Goal: Task Accomplishment & Management: Use online tool/utility

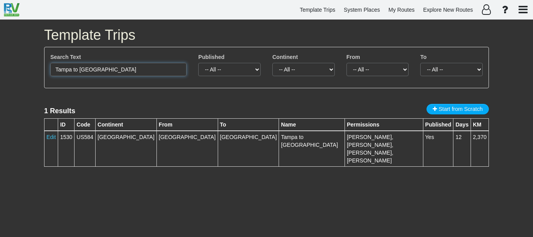
click at [113, 72] on input "Tampa to [GEOGRAPHIC_DATA]" at bounding box center [118, 69] width 136 height 13
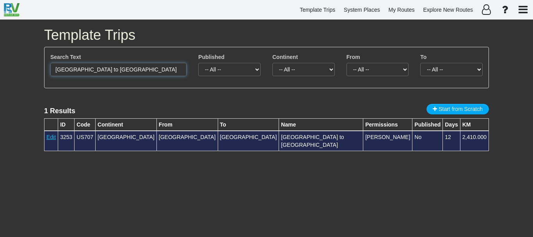
type input "[GEOGRAPHIC_DATA] to [GEOGRAPHIC_DATA]"
click at [50, 138] on link "Edit" at bounding box center [50, 137] width 9 height 6
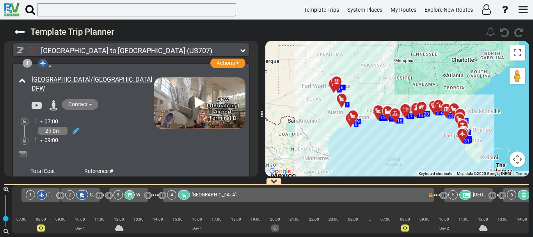
click at [419, 108] on icon at bounding box center [421, 106] width 5 height 5
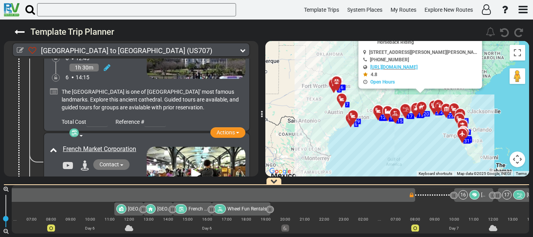
scroll to position [0, 2520]
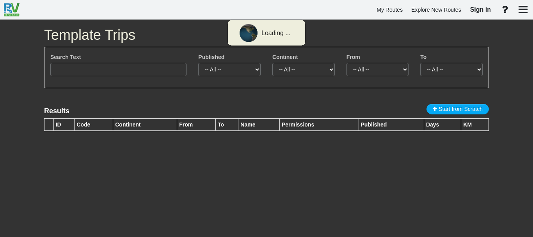
type input "Tampa to [GEOGRAPHIC_DATA]"
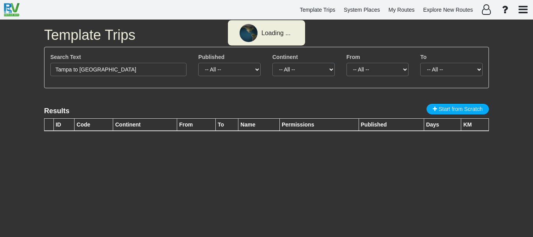
click at [367, 4] on link "System Places" at bounding box center [361, 9] width 43 height 15
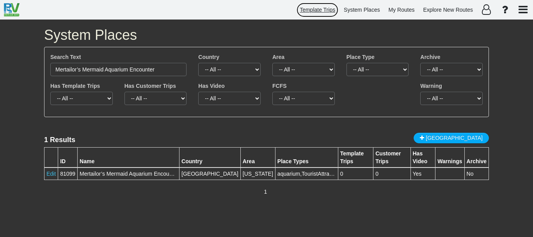
click at [308, 9] on span "Template Trips" at bounding box center [318, 10] width 36 height 6
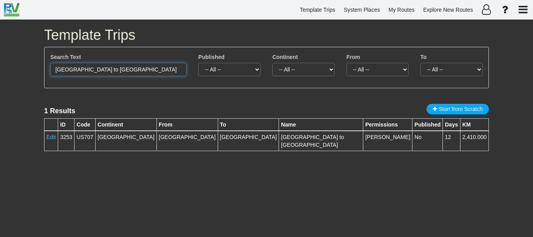
click at [152, 69] on input "[GEOGRAPHIC_DATA] to [GEOGRAPHIC_DATA]" at bounding box center [118, 69] width 136 height 13
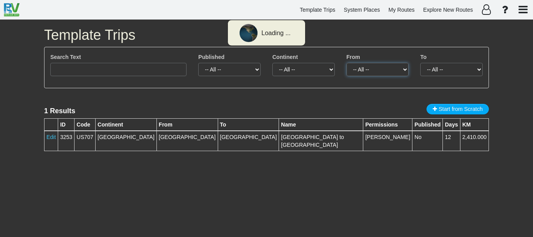
click at [379, 66] on select "-- All -- [GEOGRAPHIC_DATA] (1)" at bounding box center [377, 69] width 62 height 13
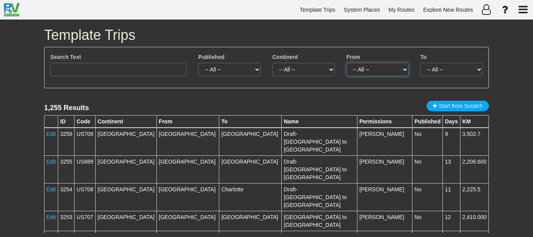
click at [380, 66] on select "-- All -- [GEOGRAPHIC_DATA] (12) [GEOGRAPHIC_DATA] (31) [PERSON_NAME][GEOGRAPHI…" at bounding box center [377, 69] width 62 height 13
select select "number:46"
click at [346, 63] on select "-- All -- [GEOGRAPHIC_DATA] (12) [GEOGRAPHIC_DATA] (31) [PERSON_NAME][GEOGRAPHI…" at bounding box center [377, 69] width 62 height 13
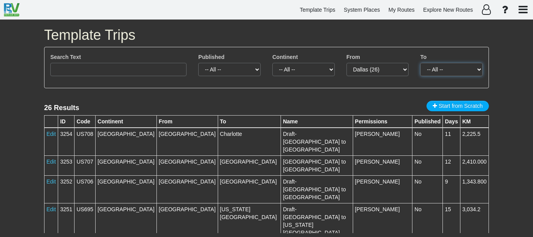
click at [448, 69] on select "-- All -- [GEOGRAPHIC_DATA] (1) [GEOGRAPHIC_DATA] (1) [GEOGRAPHIC_DATA] (1) [GE…" at bounding box center [451, 69] width 62 height 13
click at [458, 63] on select "-- All -- [GEOGRAPHIC_DATA] (1) [GEOGRAPHIC_DATA] (1) [GEOGRAPHIC_DATA] (1) [GE…" at bounding box center [451, 69] width 62 height 13
click at [444, 68] on select "-- All -- [GEOGRAPHIC_DATA] (1) [GEOGRAPHIC_DATA] (1) [GEOGRAPHIC_DATA] (1) [GE…" at bounding box center [451, 69] width 62 height 13
select select "number:34"
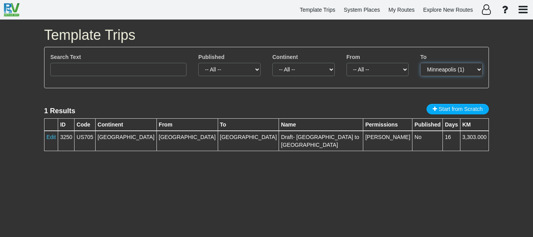
click at [459, 69] on select "-- All -- [GEOGRAPHIC_DATA] (1)" at bounding box center [451, 69] width 62 height 13
click at [420, 63] on select "-- All -- [GEOGRAPHIC_DATA] (1)" at bounding box center [451, 69] width 62 height 13
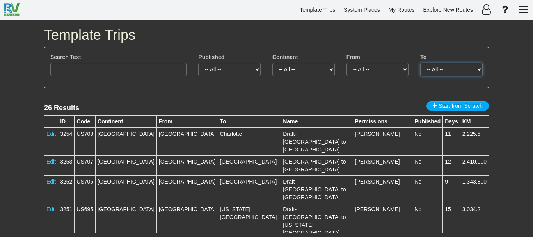
click at [442, 72] on select "-- All -- [GEOGRAPHIC_DATA] (1) [GEOGRAPHIC_DATA] (1) [GEOGRAPHIC_DATA] (1) [GE…" at bounding box center [451, 69] width 62 height 13
select select "number:23"
click at [493, 63] on div "Template Trips Search Text Published -- All -- Yes No Continent -- All -- -- Em…" at bounding box center [266, 128] width 457 height 217
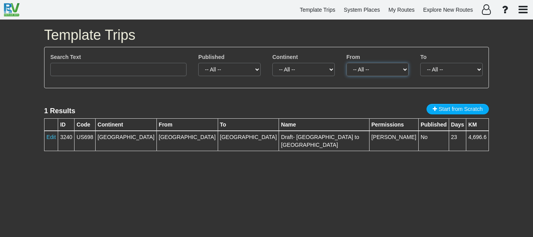
click at [380, 69] on select "-- All -- [GEOGRAPHIC_DATA] (1)" at bounding box center [377, 69] width 62 height 13
click at [382, 70] on select "-- All -- [GEOGRAPHIC_DATA] (1)" at bounding box center [377, 69] width 62 height 13
select select
click at [346, 63] on select "-- All -- [GEOGRAPHIC_DATA] (1)" at bounding box center [377, 69] width 62 height 13
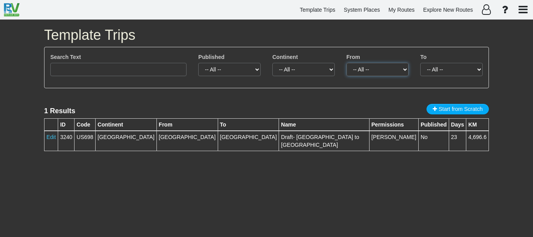
select select
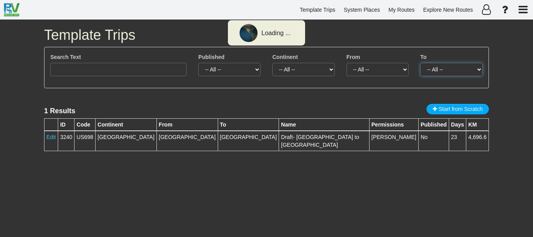
click at [448, 74] on select "-- All -- [GEOGRAPHIC_DATA] (1)" at bounding box center [451, 69] width 62 height 13
click at [381, 70] on select "-- All -- [GEOGRAPHIC_DATA] (1)" at bounding box center [377, 69] width 62 height 13
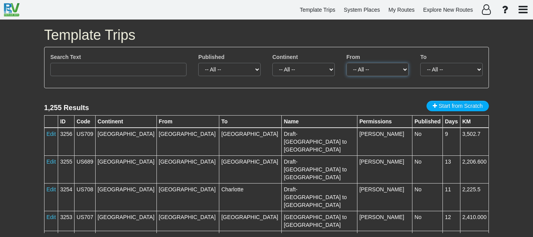
select select "number:280"
click at [346, 63] on select "-- All -- [GEOGRAPHIC_DATA] (12) [GEOGRAPHIC_DATA] (31) [PERSON_NAME][GEOGRAPHI…" at bounding box center [377, 69] width 62 height 13
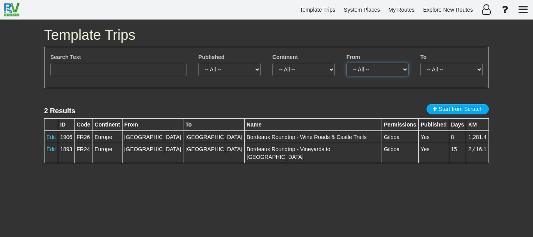
click at [379, 69] on select "-- All -- [GEOGRAPHIC_DATA] (2)" at bounding box center [377, 69] width 62 height 13
click at [346, 63] on select "-- All -- [GEOGRAPHIC_DATA] (2)" at bounding box center [377, 69] width 62 height 13
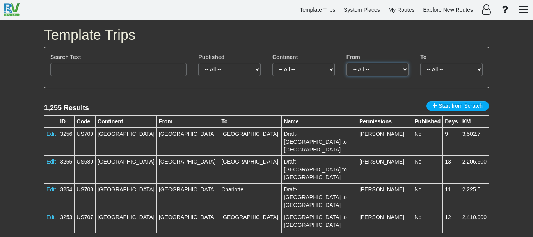
click at [398, 69] on select "-- All -- [GEOGRAPHIC_DATA] (12) [GEOGRAPHIC_DATA] (31) [PERSON_NAME][GEOGRAPHI…" at bounding box center [377, 69] width 62 height 13
select select "number:9"
click at [462, 71] on select "-- All -- [GEOGRAPHIC_DATA] (14) [GEOGRAPHIC_DATA] (29) [PERSON_NAME][GEOGRAPHI…" at bounding box center [451, 69] width 62 height 13
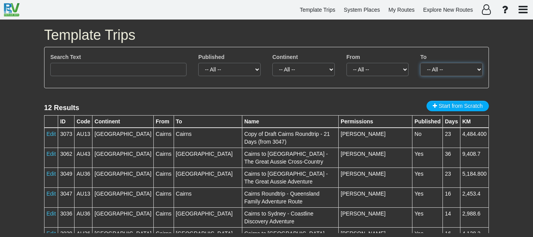
select select "number:9"
click at [386, 75] on select "-- All -- Cairns (12)" at bounding box center [377, 69] width 62 height 13
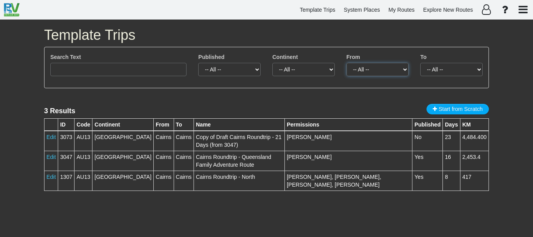
select select
click at [346, 63] on select "-- All -- Cairns (3)" at bounding box center [377, 69] width 62 height 13
select select
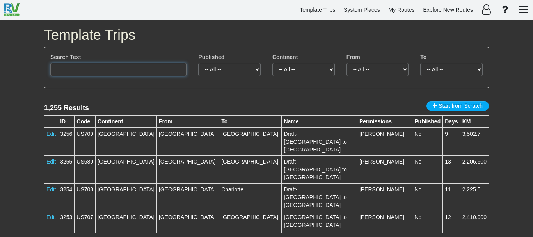
click at [133, 64] on input "text" at bounding box center [118, 69] width 136 height 13
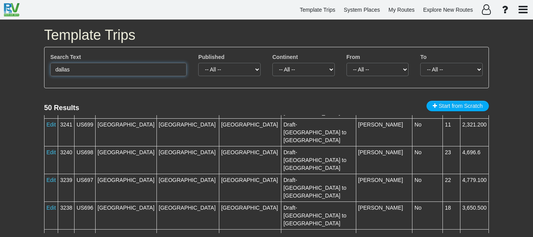
scroll to position [368, 0]
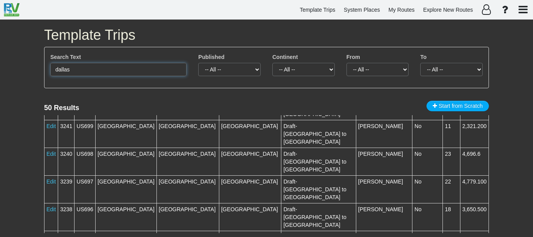
click at [133, 68] on input "dallas" at bounding box center [118, 69] width 136 height 13
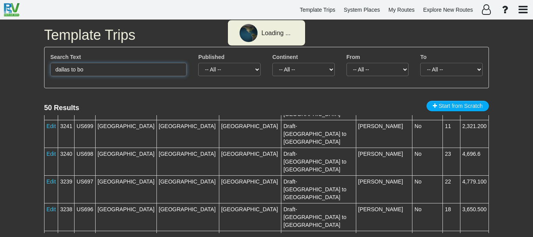
scroll to position [0, 0]
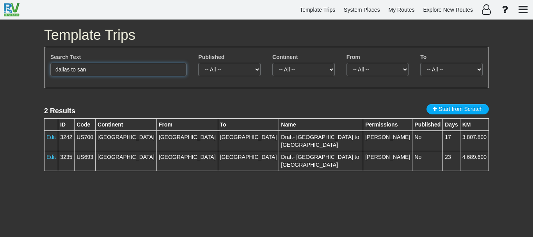
click at [130, 72] on input "dallas to san" at bounding box center [118, 69] width 136 height 13
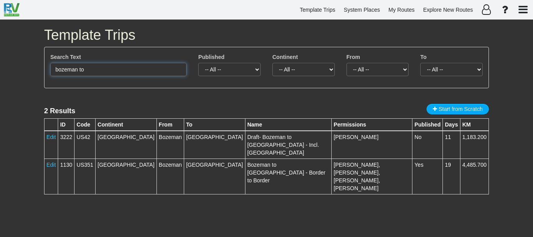
click at [103, 71] on input "bozeman to" at bounding box center [118, 69] width 136 height 13
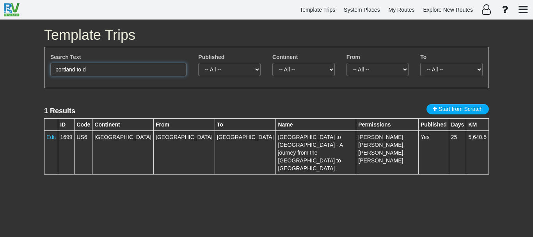
type input "[GEOGRAPHIC_DATA] to"
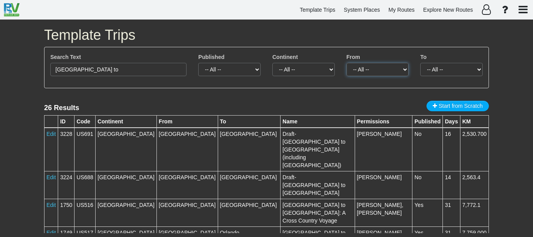
click at [391, 66] on select "-- All -- [GEOGRAPHIC_DATA] (26)" at bounding box center [377, 69] width 62 height 13
select select "number:24"
click at [346, 63] on select "-- All -- [GEOGRAPHIC_DATA] (26)" at bounding box center [377, 69] width 62 height 13
click at [445, 68] on select "-- All -- [GEOGRAPHIC_DATA] (1) [GEOGRAPHIC_DATA] (1) [GEOGRAPHIC_DATA] (1) [PE…" at bounding box center [451, 69] width 62 height 13
click at [479, 69] on select "-- All -- [GEOGRAPHIC_DATA] (1) [GEOGRAPHIC_DATA] (1) [GEOGRAPHIC_DATA] (1) [PE…" at bounding box center [451, 69] width 62 height 13
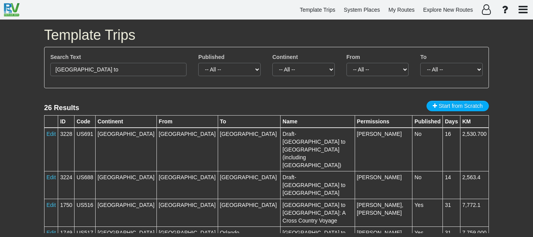
click at [503, 141] on div "Template Trips Search Text [GEOGRAPHIC_DATA] to Published -- All -- Yes No Cont…" at bounding box center [266, 128] width 533 height 217
click at [104, 66] on input "[GEOGRAPHIC_DATA] to" at bounding box center [118, 69] width 136 height 13
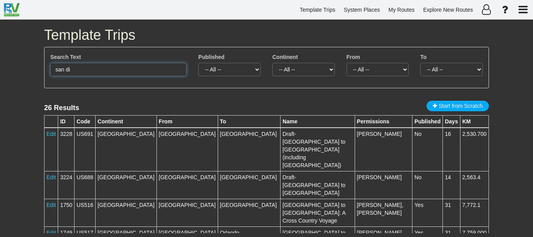
type input "san die"
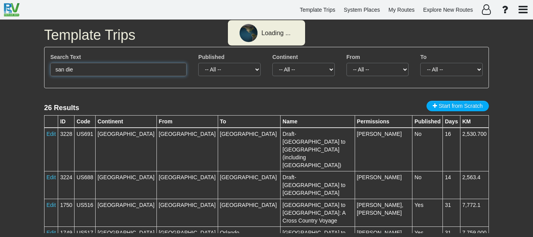
select select
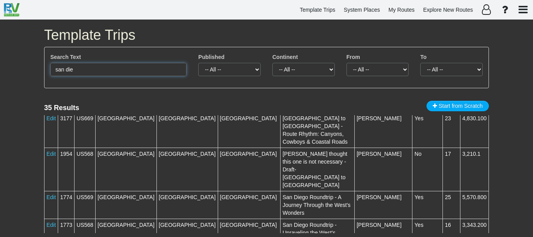
scroll to position [66, 0]
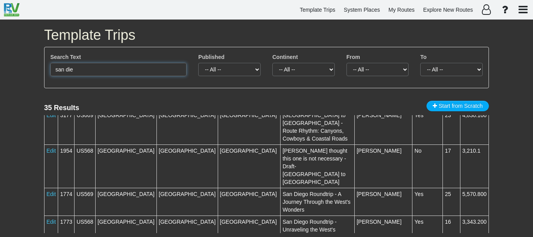
type input "san die"
drag, startPoint x: 372, startPoint y: 73, endPoint x: 394, endPoint y: 66, distance: 23.0
click at [394, 66] on select "-- All -- [GEOGRAPHIC_DATA] (1) [PERSON_NAME] (1) [GEOGRAPHIC_DATA] (1) [GEOGRA…" at bounding box center [377, 69] width 62 height 13
select select "number:362"
click at [382, 37] on h1 "Template Trips" at bounding box center [266, 35] width 445 height 16
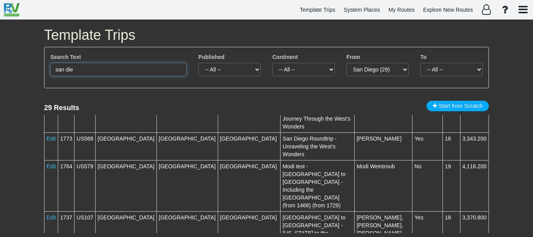
click at [110, 68] on input "san die" at bounding box center [118, 69] width 136 height 13
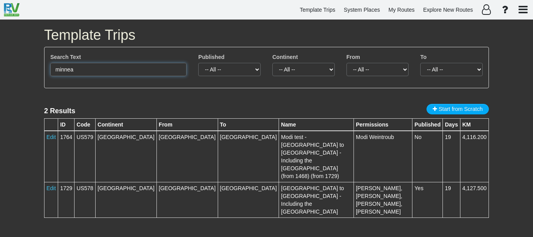
scroll to position [0, 0]
type input "minnea"
click at [387, 71] on select "-- All -- [GEOGRAPHIC_DATA] (2)" at bounding box center [377, 69] width 62 height 13
click at [346, 63] on select "-- All -- [GEOGRAPHIC_DATA] (2)" at bounding box center [377, 69] width 62 height 13
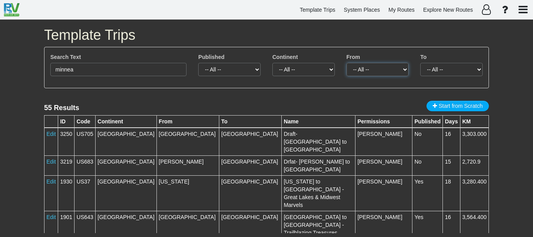
click at [375, 70] on select "-- All -- [GEOGRAPHIC_DATA] (1) [GEOGRAPHIC_DATA] (1) [PERSON_NAME] (1) [PERSON…" at bounding box center [377, 69] width 62 height 13
select select "number:34"
click at [346, 63] on select "-- All -- [GEOGRAPHIC_DATA] (1) [GEOGRAPHIC_DATA] (1) [PERSON_NAME] (1) [PERSON…" at bounding box center [377, 69] width 62 height 13
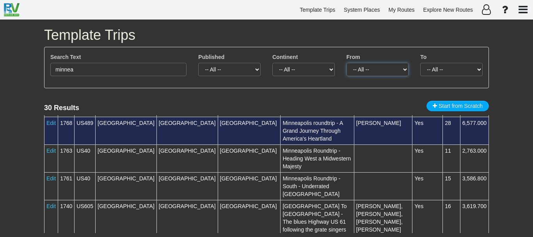
scroll to position [31, 0]
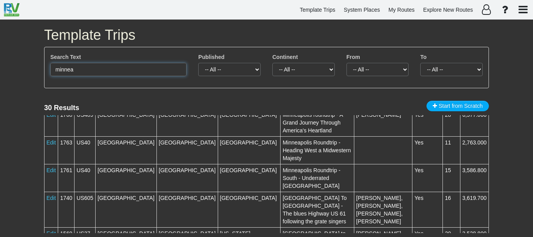
click at [131, 71] on input "minnea" at bounding box center [118, 69] width 136 height 13
type input "ל"
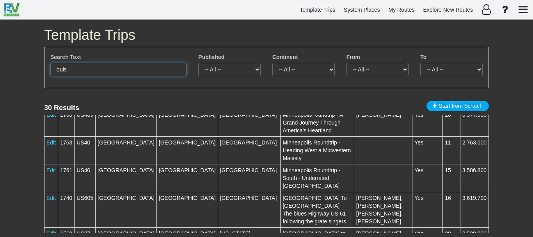
type input "[PERSON_NAME]"
select select
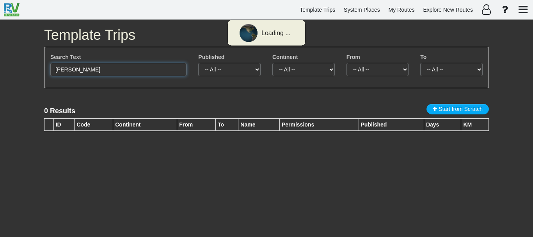
scroll to position [0, 0]
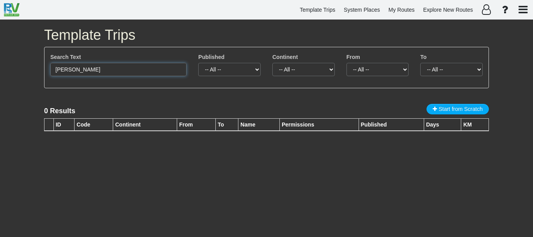
click at [102, 72] on input "[PERSON_NAME]" at bounding box center [118, 69] width 136 height 13
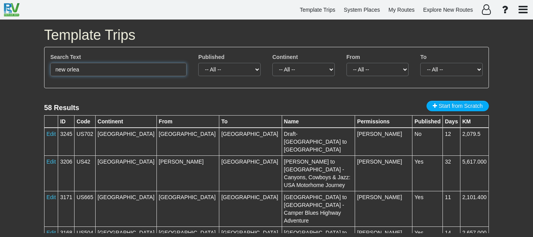
type input "new orlea"
click at [364, 65] on select "-- All -- [GEOGRAPHIC_DATA] (1) [GEOGRAPHIC_DATA] (1) [GEOGRAPHIC_DATA] (1) [PE…" at bounding box center [377, 69] width 62 height 13
select select "number:2327"
click at [346, 63] on select "-- All -- [GEOGRAPHIC_DATA] (1) [GEOGRAPHIC_DATA] (1) [GEOGRAPHIC_DATA] (1) [PE…" at bounding box center [377, 69] width 62 height 13
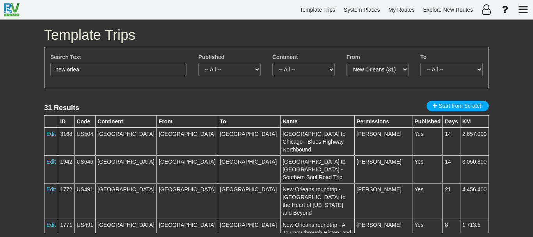
click at [449, 76] on div "To -- All -- [GEOGRAPHIC_DATA] (1) [GEOGRAPHIC_DATA] (1) [GEOGRAPHIC_DATA] (1) …" at bounding box center [451, 67] width 74 height 29
click at [458, 66] on select "-- All -- [GEOGRAPHIC_DATA] (1) [GEOGRAPHIC_DATA] (1) [GEOGRAPHIC_DATA] (1) [PE…" at bounding box center [451, 69] width 62 height 13
click at [380, 66] on select "-- All -- [GEOGRAPHIC_DATA] (31)" at bounding box center [377, 69] width 62 height 13
click at [115, 75] on input "new orlea" at bounding box center [118, 69] width 136 height 13
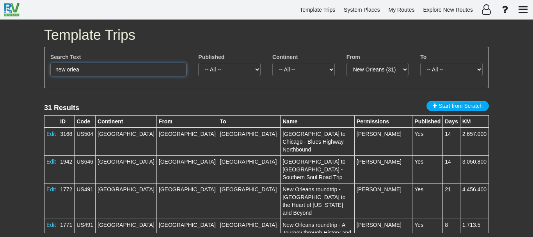
click at [115, 75] on input "new orlea" at bounding box center [118, 69] width 136 height 13
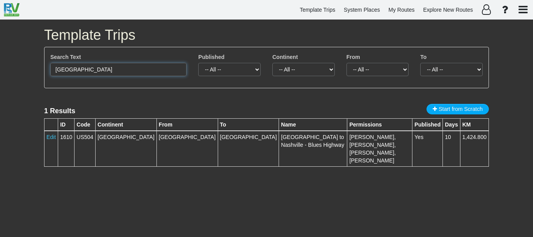
type input "[GEOGRAPHIC_DATA]"
click at [387, 70] on select "-- All -- [GEOGRAPHIC_DATA] (1)" at bounding box center [377, 69] width 62 height 13
select select
click at [346, 63] on select "-- All -- [GEOGRAPHIC_DATA] (1)" at bounding box center [377, 69] width 62 height 13
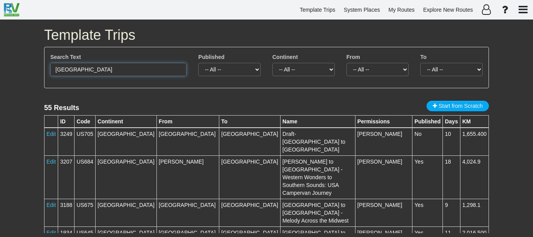
click at [171, 67] on input "[GEOGRAPHIC_DATA]" at bounding box center [118, 69] width 136 height 13
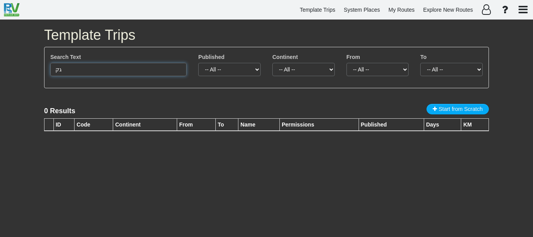
type input "ג"
click at [121, 72] on input "detroi" at bounding box center [118, 69] width 136 height 13
type input "נ"
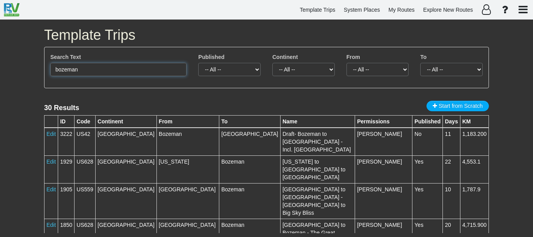
type input "bozeman"
click at [394, 72] on select "-- All -- [GEOGRAPHIC_DATA] (1) [GEOGRAPHIC_DATA] (1) [GEOGRAPHIC_DATA] (1) [GE…" at bounding box center [377, 69] width 62 height 13
select select "number:2016"
click at [346, 63] on select "-- All -- [GEOGRAPHIC_DATA] (1) [GEOGRAPHIC_DATA] (1) [GEOGRAPHIC_DATA] (1) [GE…" at bounding box center [377, 69] width 62 height 13
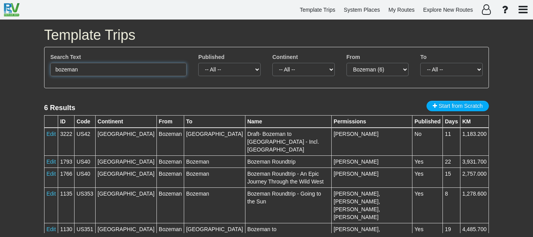
click at [109, 73] on input "bozeman" at bounding box center [118, 69] width 136 height 13
type input "ב"
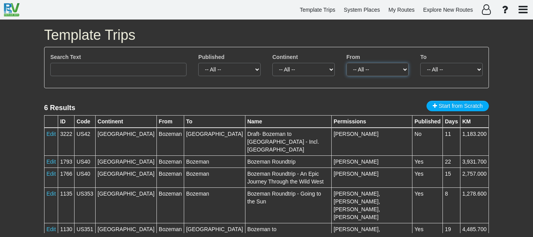
click at [373, 71] on select "-- All -- Bozeman (6)" at bounding box center [377, 69] width 62 height 13
select select
click at [346, 63] on select "-- All -- Bozeman (6)" at bounding box center [377, 69] width 62 height 13
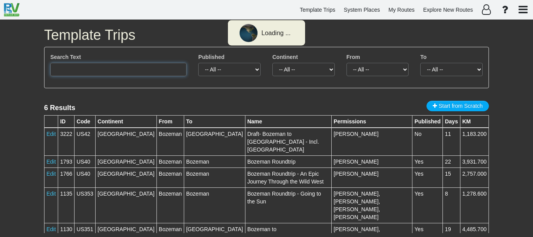
click at [121, 66] on input "text" at bounding box center [118, 69] width 136 height 13
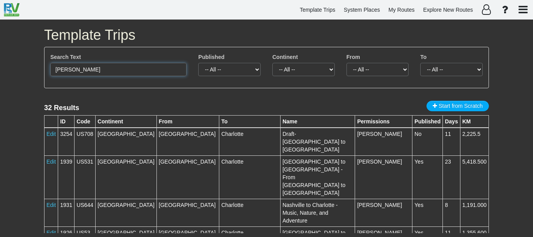
type input "[PERSON_NAME]"
click at [370, 74] on select "-- All -- [GEOGRAPHIC_DATA] (1) [GEOGRAPHIC_DATA] (2) [GEOGRAPHIC_DATA] (1) [GE…" at bounding box center [377, 69] width 62 height 13
select select "number:351"
click at [346, 63] on select "-- All -- [GEOGRAPHIC_DATA] (1) [GEOGRAPHIC_DATA] (2) [GEOGRAPHIC_DATA] (1) [GE…" at bounding box center [377, 69] width 62 height 13
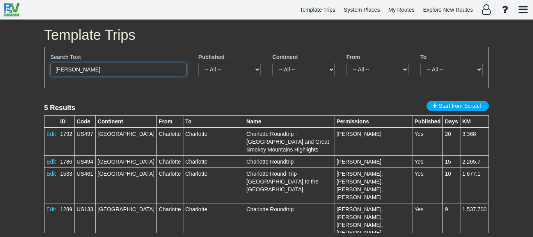
click at [136, 71] on input "[PERSON_NAME]" at bounding box center [118, 69] width 136 height 13
type input "[GEOGRAPHIC_DATA]"
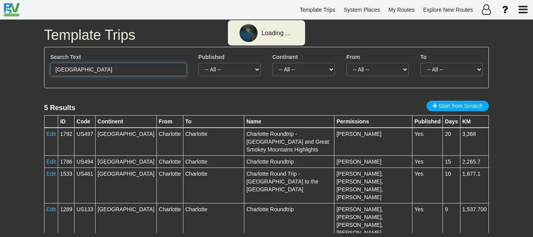
select select
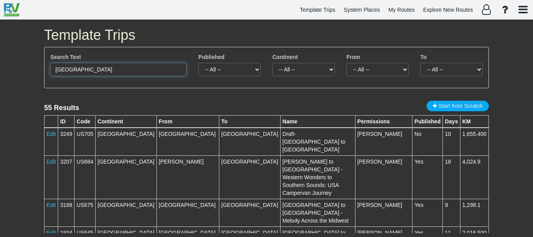
type input "[GEOGRAPHIC_DATA]"
click at [380, 64] on select "-- All -- [GEOGRAPHIC_DATA] (1) [GEOGRAPHIC_DATA] (1) [GEOGRAPHIC_DATA] (1) [PE…" at bounding box center [377, 69] width 62 height 13
select select "number:355"
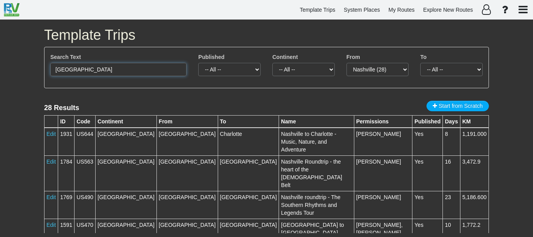
click at [174, 68] on input "[GEOGRAPHIC_DATA]" at bounding box center [118, 69] width 136 height 13
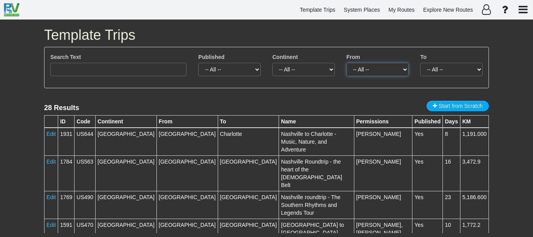
click at [388, 71] on select "-- All -- [GEOGRAPHIC_DATA] (28)" at bounding box center [377, 69] width 62 height 13
select select
click at [346, 63] on select "-- All -- [GEOGRAPHIC_DATA] (28)" at bounding box center [377, 69] width 62 height 13
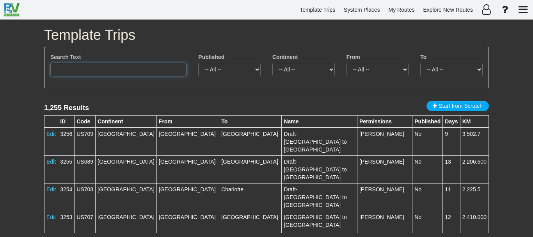
click at [168, 71] on input "text" at bounding box center [118, 69] width 136 height 13
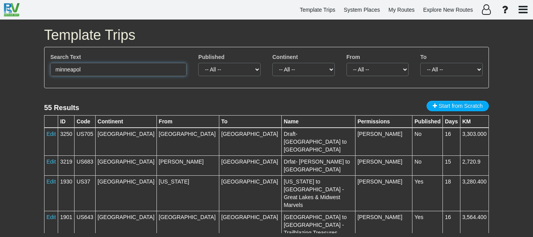
type input "minneapol"
click at [313, 69] on select "-- All -- -- Empty -- -- Empty -- [GEOGRAPHIC_DATA] [GEOGRAPHIC_DATA] [GEOGRAPH…" at bounding box center [303, 69] width 62 height 13
click at [372, 72] on select "-- All -- [GEOGRAPHIC_DATA] (1) [GEOGRAPHIC_DATA] (1) [PERSON_NAME] (1) [PERSON…" at bounding box center [377, 69] width 62 height 13
select select "number:34"
click at [346, 63] on select "-- All -- [GEOGRAPHIC_DATA] (1) [GEOGRAPHIC_DATA] (1) [PERSON_NAME] (1) [PERSON…" at bounding box center [377, 69] width 62 height 13
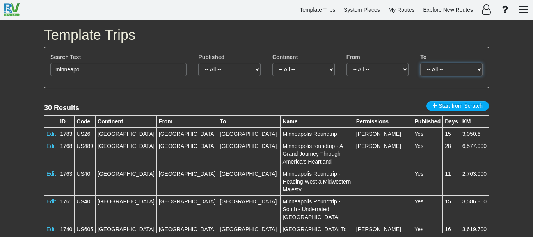
click at [453, 70] on select "-- All -- [GEOGRAPHIC_DATA] (1) [GEOGRAPHIC_DATA] (1) [PERSON_NAME] (2) [GEOGRA…" at bounding box center [451, 69] width 62 height 13
select select "number:351"
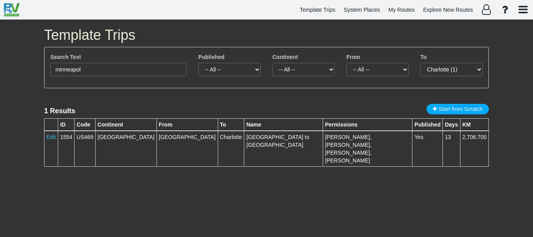
click at [521, 94] on div "Template Trips Search Text minneapol Published -- All -- Yes No Continent -- Al…" at bounding box center [266, 128] width 533 height 217
click at [373, 71] on select "-- All -- [GEOGRAPHIC_DATA] (1)" at bounding box center [377, 69] width 62 height 13
click at [107, 70] on input "minneapol" at bounding box center [118, 69] width 136 height 13
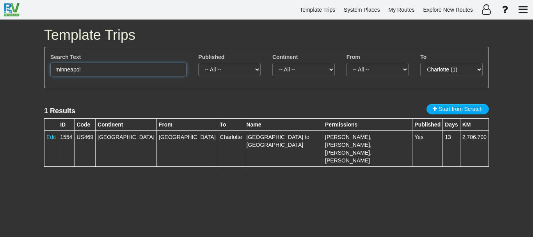
click at [107, 70] on input "minneapol" at bounding box center [118, 69] width 136 height 13
click at [383, 70] on select "-- All -- [GEOGRAPHIC_DATA] (1)" at bounding box center [377, 69] width 62 height 13
click at [386, 70] on select "-- All -- [GEOGRAPHIC_DATA] (1)" at bounding box center [377, 69] width 62 height 13
select select
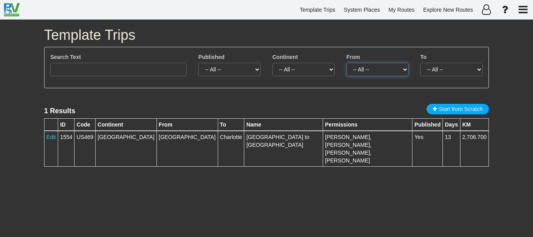
click at [346, 63] on select "-- All -- [GEOGRAPHIC_DATA] (1)" at bounding box center [377, 69] width 62 height 13
select select
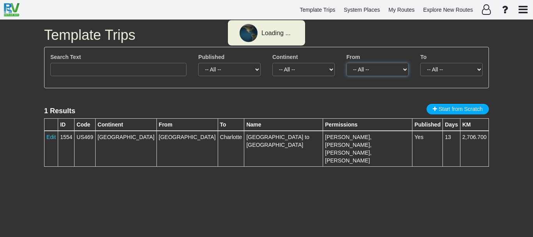
click at [388, 67] on select "-- All -- [GEOGRAPHIC_DATA] (1)" at bounding box center [377, 69] width 62 height 13
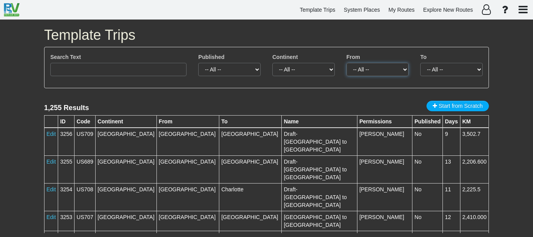
select select "number:35"
click at [346, 63] on select "-- All -- [GEOGRAPHIC_DATA] (12) [GEOGRAPHIC_DATA] (31) [PERSON_NAME][GEOGRAPHI…" at bounding box center [377, 69] width 62 height 13
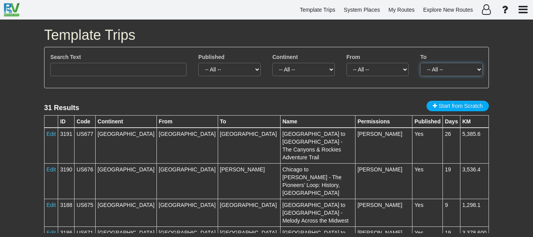
click at [442, 70] on select "-- All -- [GEOGRAPHIC_DATA] (1) [GEOGRAPHIC_DATA] (1) [GEOGRAPHIC_DATA] (1) [PE…" at bounding box center [451, 69] width 62 height 13
select select "number:41"
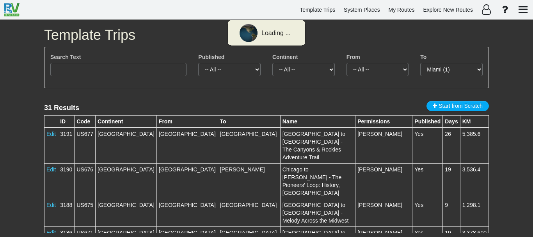
click at [498, 64] on div "Template Trips Search Text Published -- All -- Yes No Continent -- All -- -- Em…" at bounding box center [266, 128] width 533 height 217
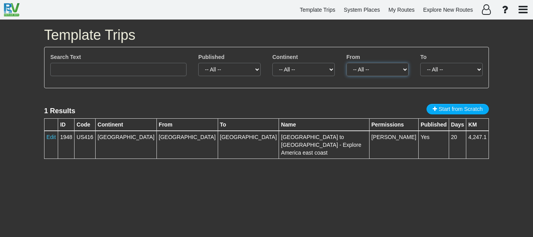
click at [380, 71] on select "-- All -- [GEOGRAPHIC_DATA] (1)" at bounding box center [377, 69] width 62 height 13
select select
click at [346, 63] on select "-- All -- [GEOGRAPHIC_DATA] (1)" at bounding box center [377, 69] width 62 height 13
select select
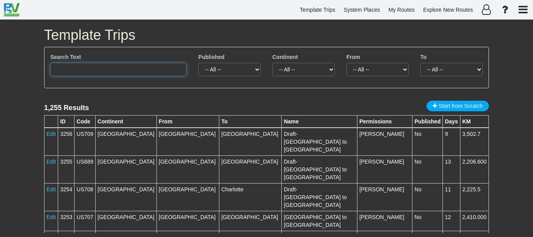
click at [139, 72] on input "text" at bounding box center [118, 69] width 136 height 13
type input "n"
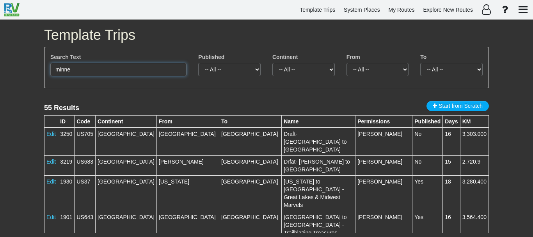
type input "minne"
click at [437, 68] on select "-- All -- [GEOGRAPHIC_DATA] (1) [GEOGRAPHIC_DATA] (1) [PERSON_NAME] (2) [GEOGRA…" at bounding box center [451, 69] width 62 height 13
select select "number:40"
click at [420, 63] on select "-- All -- [GEOGRAPHIC_DATA] (1) [GEOGRAPHIC_DATA] (1) [PERSON_NAME] (2) [GEOGRA…" at bounding box center [451, 69] width 62 height 13
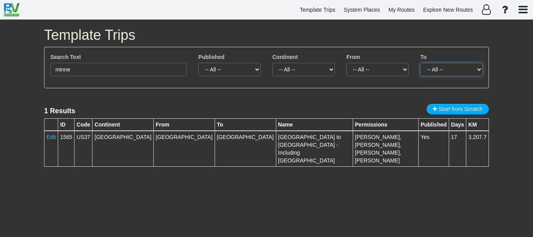
click at [452, 68] on select "-- All -- [GEOGRAPHIC_DATA] (1)" at bounding box center [451, 69] width 62 height 13
click at [420, 63] on select "-- All -- [GEOGRAPHIC_DATA] (1)" at bounding box center [451, 69] width 62 height 13
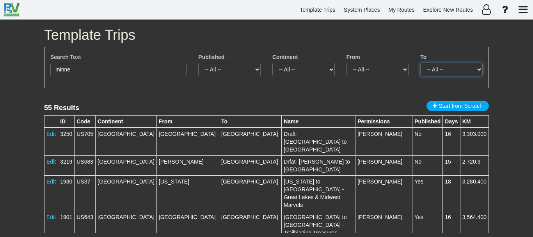
click at [463, 66] on select "-- All -- [GEOGRAPHIC_DATA] (1) [GEOGRAPHIC_DATA] (1) [PERSON_NAME] (2) [GEOGRA…" at bounding box center [451, 69] width 62 height 13
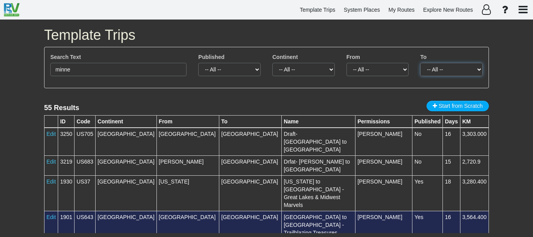
select select "number:1897"
click at [420, 63] on select "-- All -- [GEOGRAPHIC_DATA] (1) [GEOGRAPHIC_DATA] (1) [PERSON_NAME] (2) [GEOGRA…" at bounding box center [451, 69] width 62 height 13
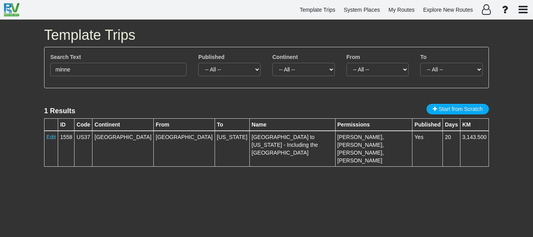
click at [502, 56] on div "Template Trips Search Text minne Published -- All -- Yes No Continent -- All --…" at bounding box center [266, 128] width 533 height 217
click at [464, 70] on select "-- All -- [US_STATE] (1)" at bounding box center [451, 69] width 62 height 13
click at [420, 63] on select "-- All -- [US_STATE] (1)" at bounding box center [451, 69] width 62 height 13
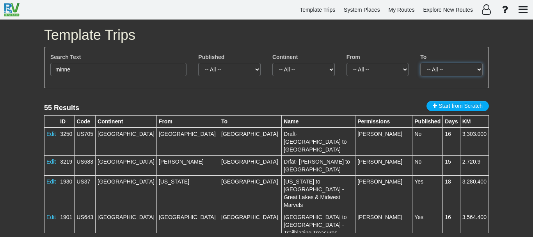
click at [463, 70] on select "-- All -- [GEOGRAPHIC_DATA] (1) [GEOGRAPHIC_DATA] (1) [PERSON_NAME] (2) [GEOGRA…" at bounding box center [451, 69] width 62 height 13
select select "number:36"
click at [420, 63] on select "-- All -- [GEOGRAPHIC_DATA] (1) [GEOGRAPHIC_DATA] (1) [PERSON_NAME] (2) [GEOGRA…" at bounding box center [451, 69] width 62 height 13
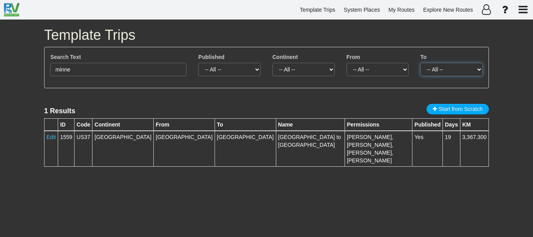
click at [450, 69] on select "-- All -- [GEOGRAPHIC_DATA] (1)" at bounding box center [451, 69] width 62 height 13
click at [420, 63] on select "-- All -- [GEOGRAPHIC_DATA] (1)" at bounding box center [451, 69] width 62 height 13
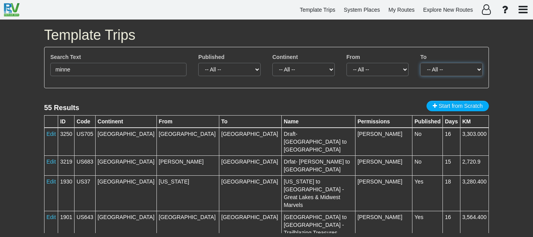
click at [461, 69] on select "-- All -- [GEOGRAPHIC_DATA] (1) [GEOGRAPHIC_DATA] (1) [PERSON_NAME] (2) [GEOGRA…" at bounding box center [451, 69] width 62 height 13
select select "number:37"
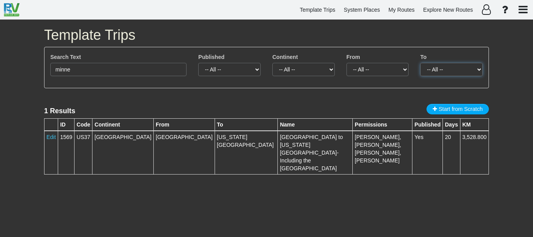
click at [430, 66] on select "-- All -- [US_STATE][GEOGRAPHIC_DATA] (1)" at bounding box center [451, 69] width 62 height 13
select select
click at [420, 63] on select "-- All -- [US_STATE][GEOGRAPHIC_DATA] (1)" at bounding box center [451, 69] width 62 height 13
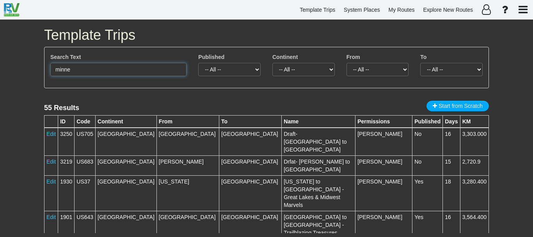
click at [84, 66] on input "minne" at bounding box center [118, 69] width 136 height 13
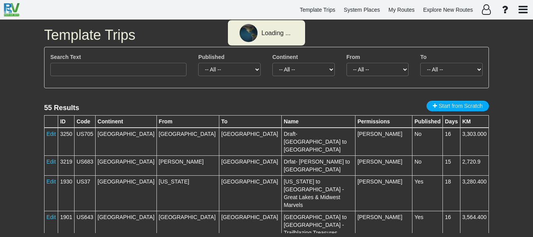
click at [25, 86] on div "Template Trips Search Text Published -- All -- Yes No Continent -- All -- -- Em…" at bounding box center [266, 128] width 533 height 217
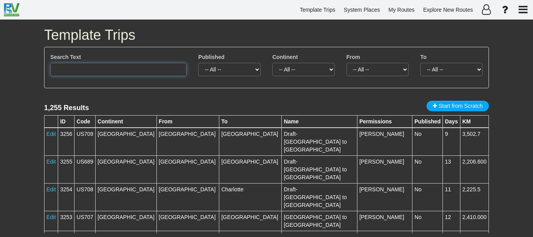
click at [164, 64] on input "text" at bounding box center [118, 69] width 136 height 13
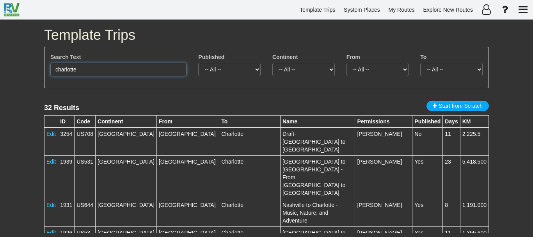
type input "charlotte"
click at [428, 71] on select "-- All -- [GEOGRAPHIC_DATA] (31) [GEOGRAPHIC_DATA] (1)" at bounding box center [451, 69] width 62 height 13
click at [376, 71] on select "-- All -- [GEOGRAPHIC_DATA] (1) [GEOGRAPHIC_DATA] (2) [GEOGRAPHIC_DATA] (1) [GE…" at bounding box center [377, 69] width 62 height 13
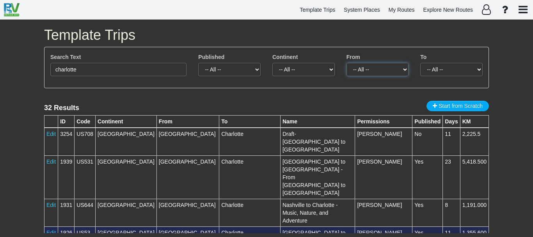
select select "number:351"
click at [346, 63] on select "-- All -- [GEOGRAPHIC_DATA] (1) [GEOGRAPHIC_DATA] (2) [GEOGRAPHIC_DATA] (1) [GE…" at bounding box center [377, 69] width 62 height 13
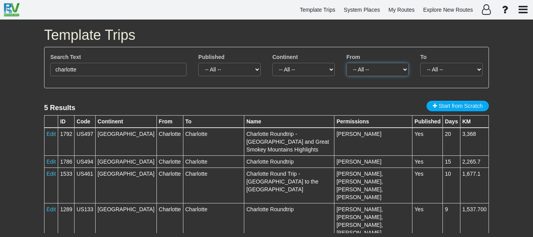
scroll to position [2, 0]
